Goal: Transaction & Acquisition: Purchase product/service

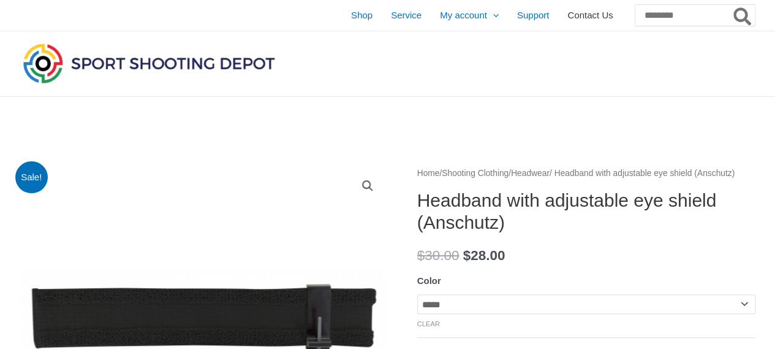
click at [567, 17] on span "Contact Us" at bounding box center [589, 15] width 45 height 31
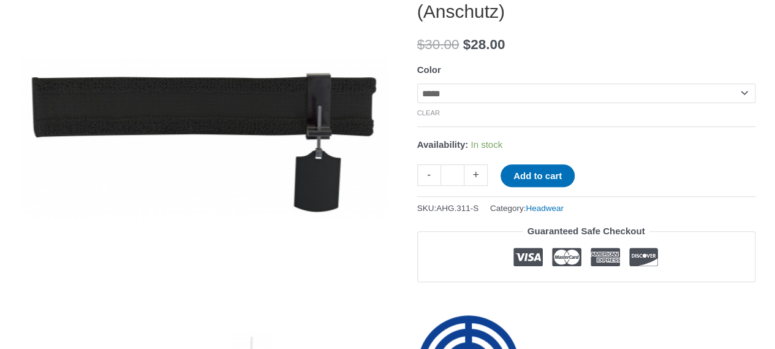
scroll to position [196, 0]
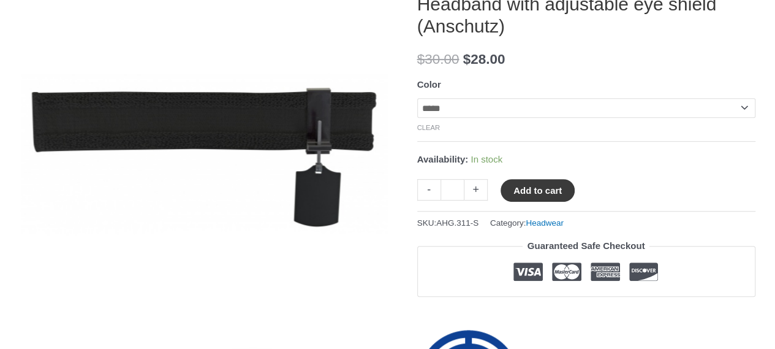
click at [532, 202] on button "Add to cart" at bounding box center [537, 190] width 74 height 23
click at [622, 200] on link "View cart" at bounding box center [611, 189] width 45 height 21
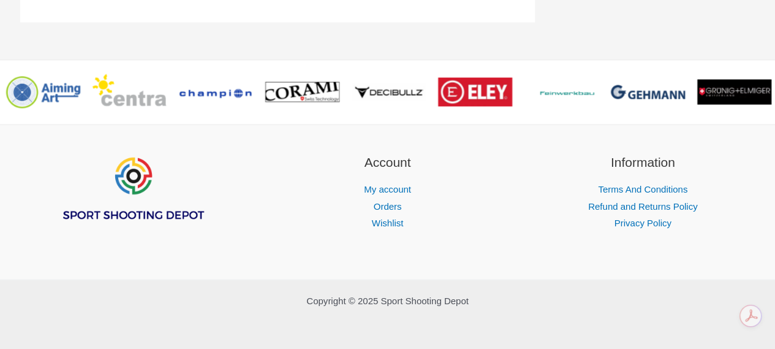
scroll to position [1006, 0]
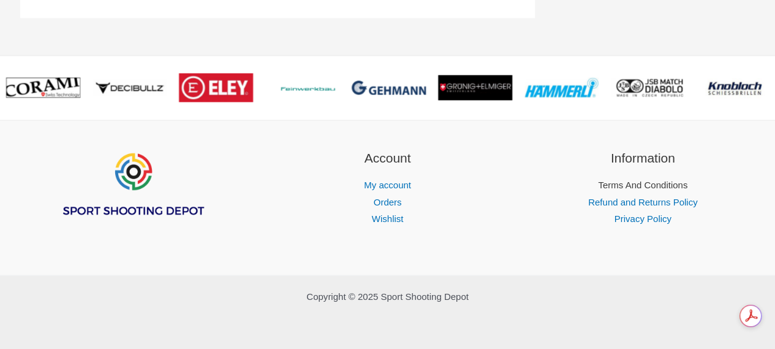
click at [628, 183] on link "Terms And Conditions" at bounding box center [642, 184] width 89 height 10
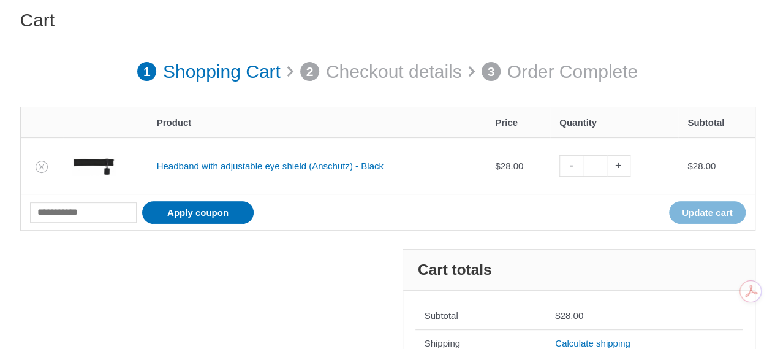
scroll to position [134, 0]
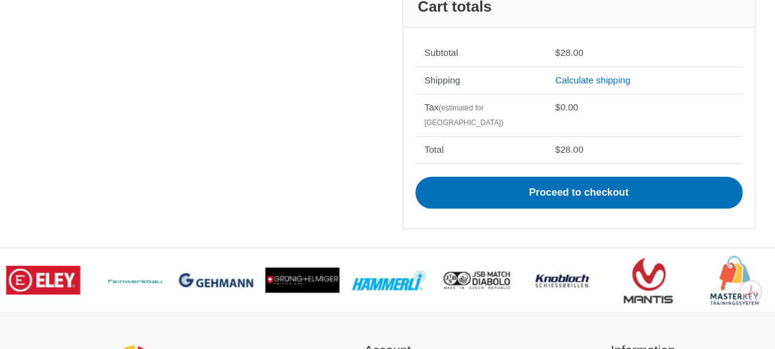
scroll to position [391, 0]
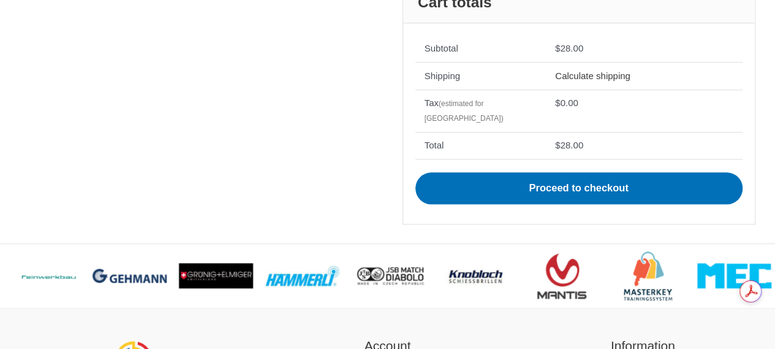
click at [575, 81] on link "Calculate shipping" at bounding box center [592, 75] width 75 height 10
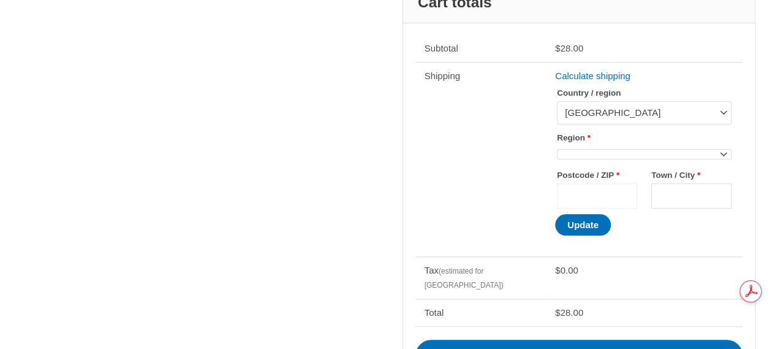
click at [575, 208] on input "Postcode / ZIP *" at bounding box center [597, 195] width 80 height 25
type input "****"
type input "**********"
click at [580, 235] on button "Update" at bounding box center [583, 224] width 56 height 21
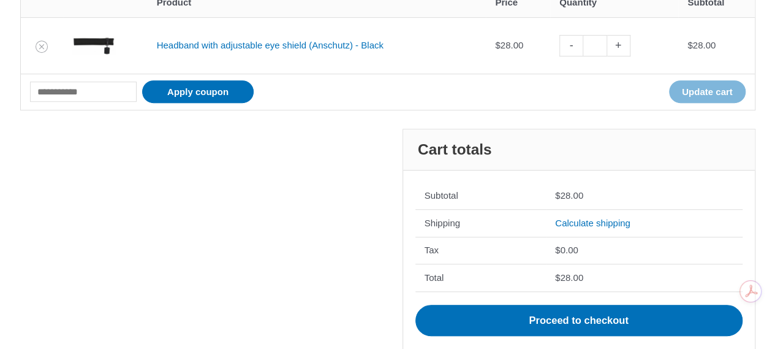
scroll to position [325, 0]
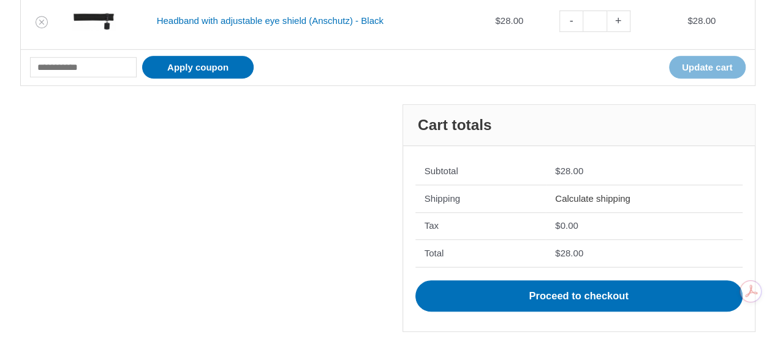
click at [584, 193] on link "Calculate shipping" at bounding box center [592, 198] width 75 height 10
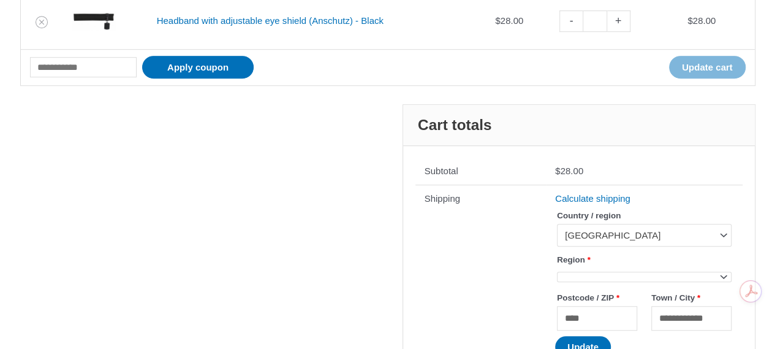
click at [459, 279] on th "Shipping" at bounding box center [480, 281] width 131 height 194
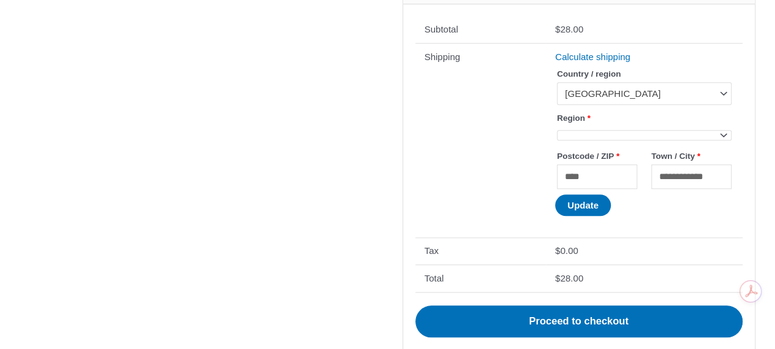
scroll to position [472, 0]
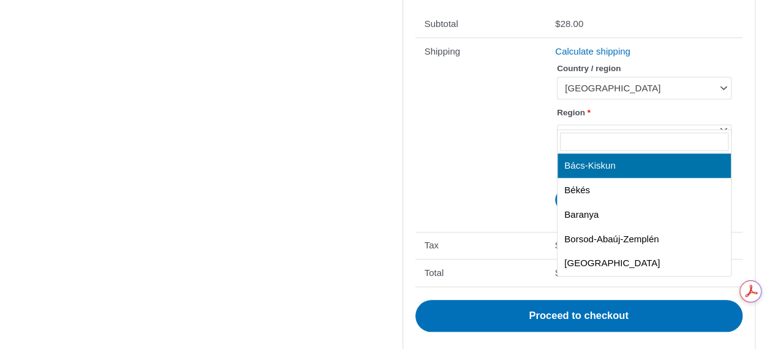
click at [724, 124] on span at bounding box center [723, 128] width 16 height 16
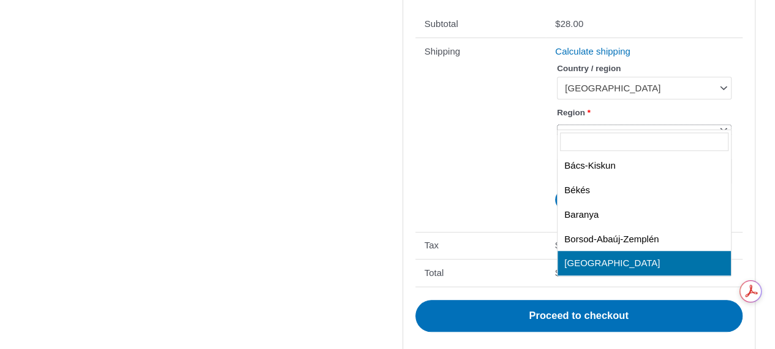
select select "**"
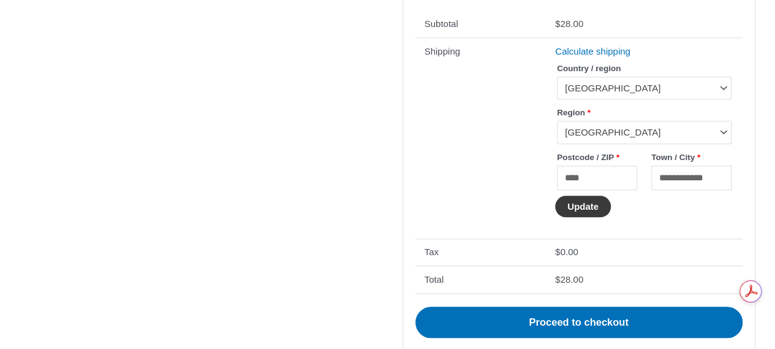
click at [583, 208] on button "Update" at bounding box center [583, 205] width 56 height 21
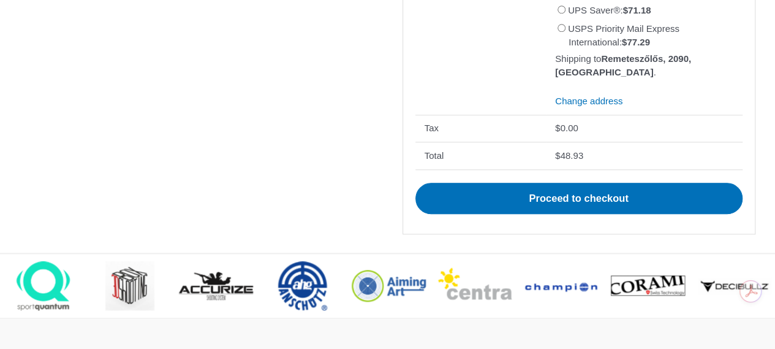
scroll to position [585, 0]
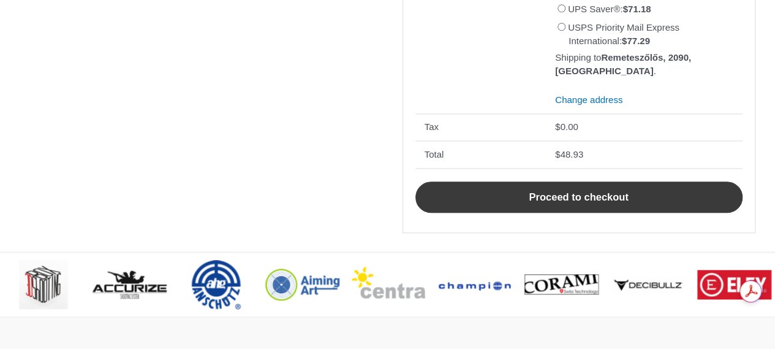
click at [605, 203] on link "Proceed to checkout" at bounding box center [578, 197] width 327 height 32
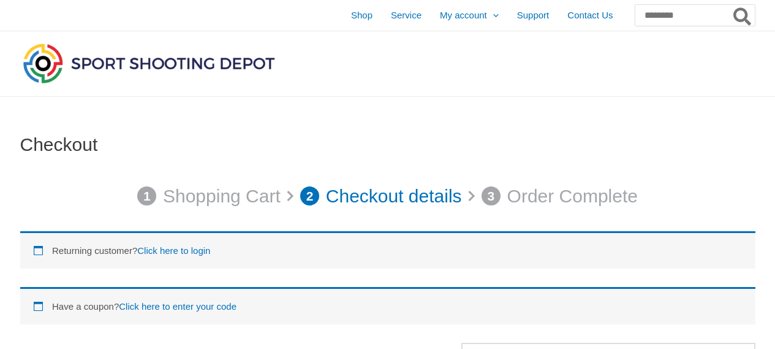
select select "**"
